Goal: Information Seeking & Learning: Learn about a topic

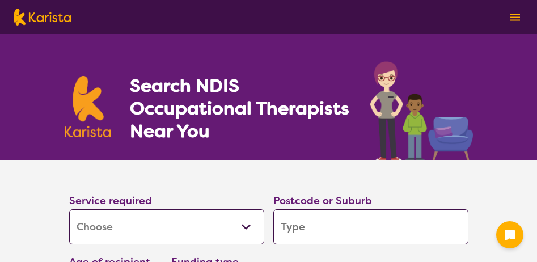
select select "[MEDICAL_DATA]"
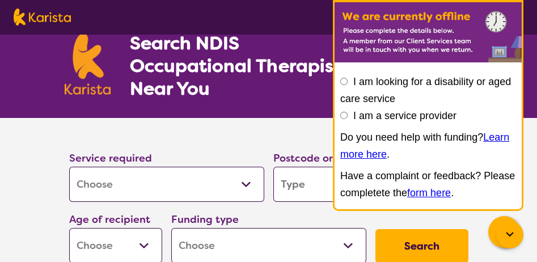
scroll to position [57, 0]
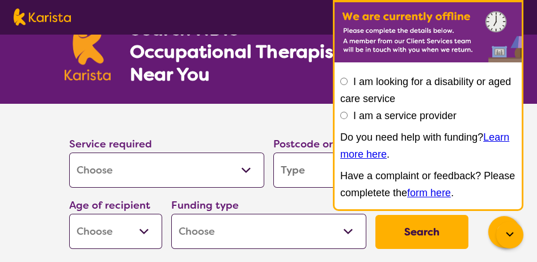
click at [271, 77] on h1 "Search NDIS Occupational Therapists Near You" at bounding box center [240, 52] width 221 height 68
click at [512, 192] on p "Have a complaint or feedback? Please completete the form here ." at bounding box center [428, 184] width 176 height 34
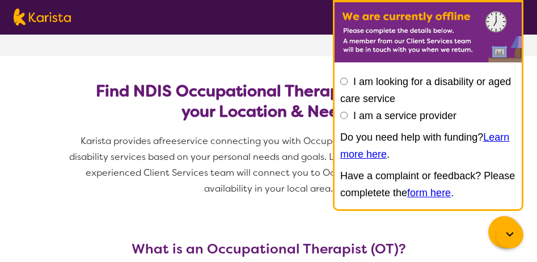
click at [344, 203] on form "I am looking for a disability or aged care service I am a service provider Do y…" at bounding box center [428, 138] width 176 height 130
click at [308, 190] on span "service connecting you with Occupational Therapists and other disability servic…" at bounding box center [270, 165] width 402 height 60
click at [377, 52] on img at bounding box center [428, 32] width 187 height 60
click at [277, 78] on section "Find NDIS Occupational Therapists based on your Location & Needs Karista provid…" at bounding box center [269, 135] width 436 height 158
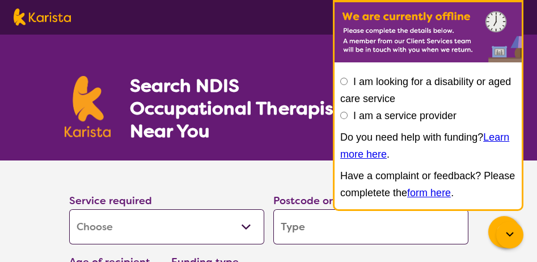
scroll to position [694, 0]
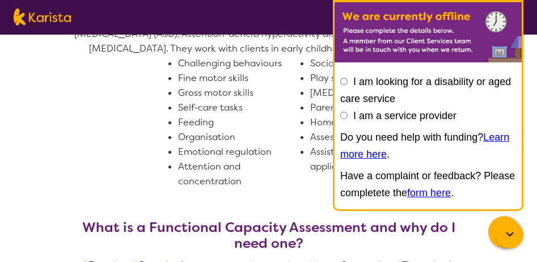
click at [512, 231] on icon at bounding box center [510, 235] width 14 height 14
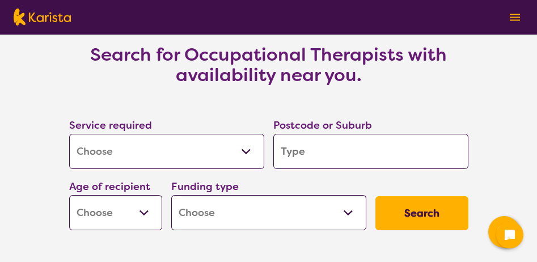
scroll to position [1650, 0]
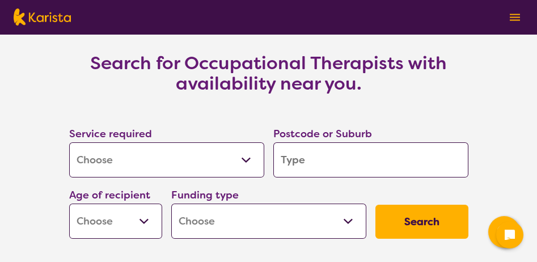
click at [309, 162] on input "search" at bounding box center [370, 159] width 195 height 35
